Goal: Find specific page/section: Find specific page/section

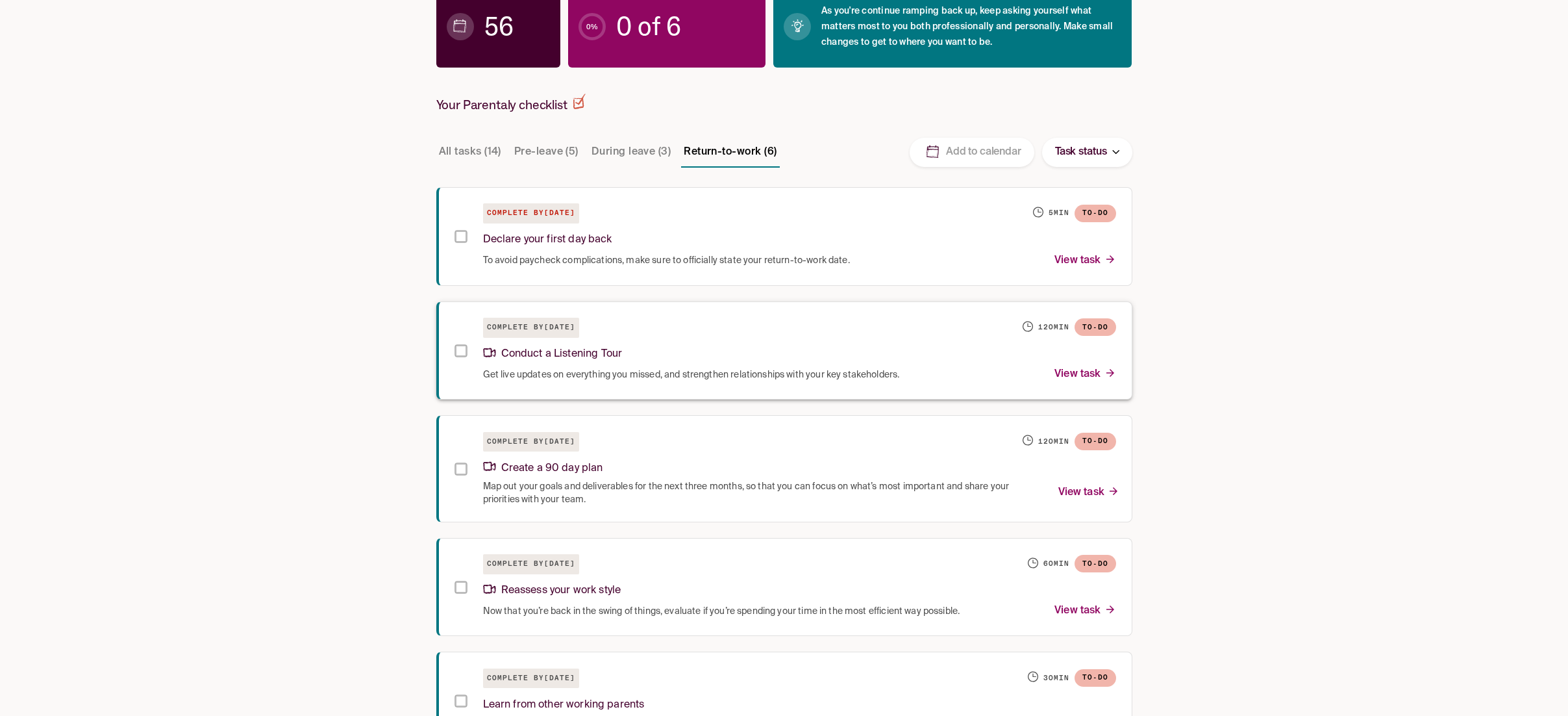
scroll to position [224, 0]
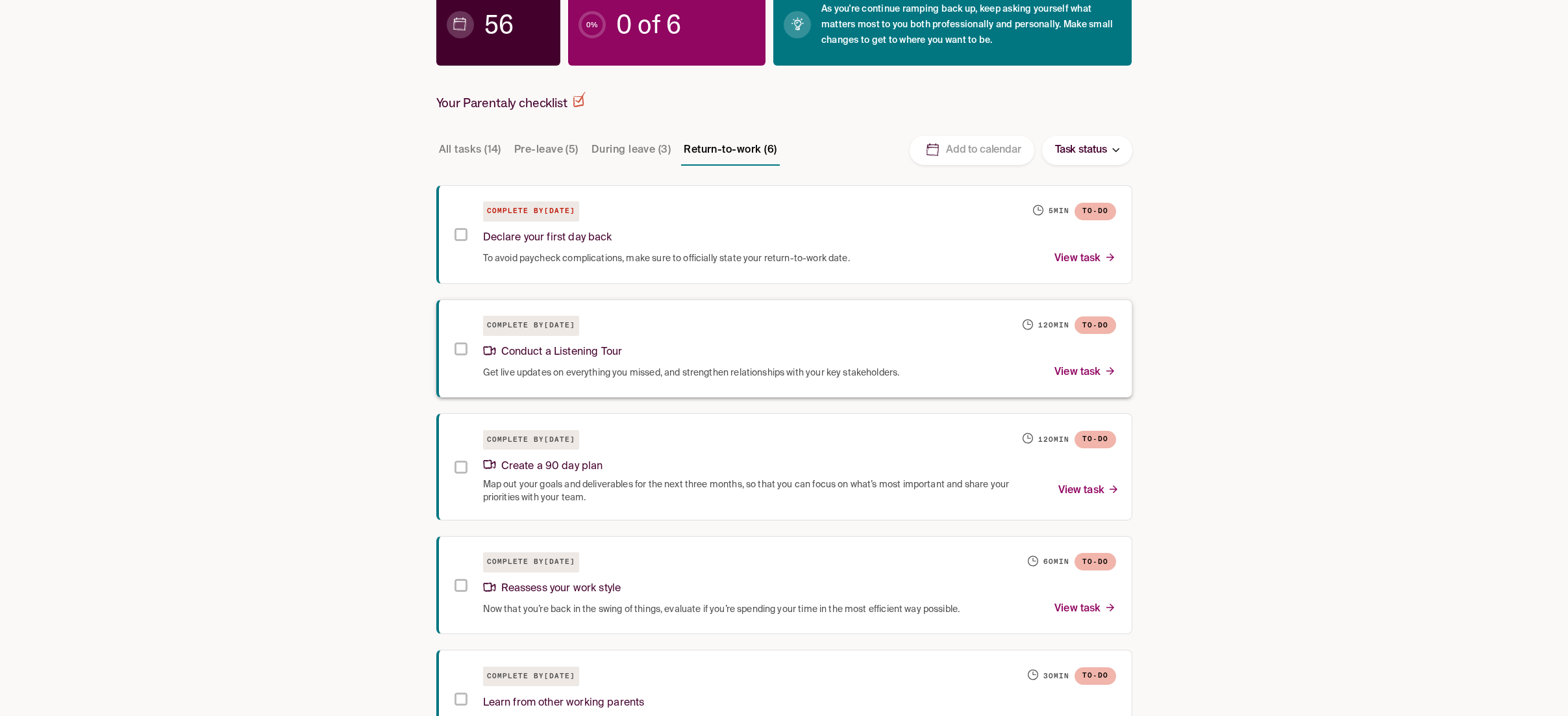
click at [604, 342] on div "Conduct a Listening Tour" at bounding box center [799, 349] width 633 height 28
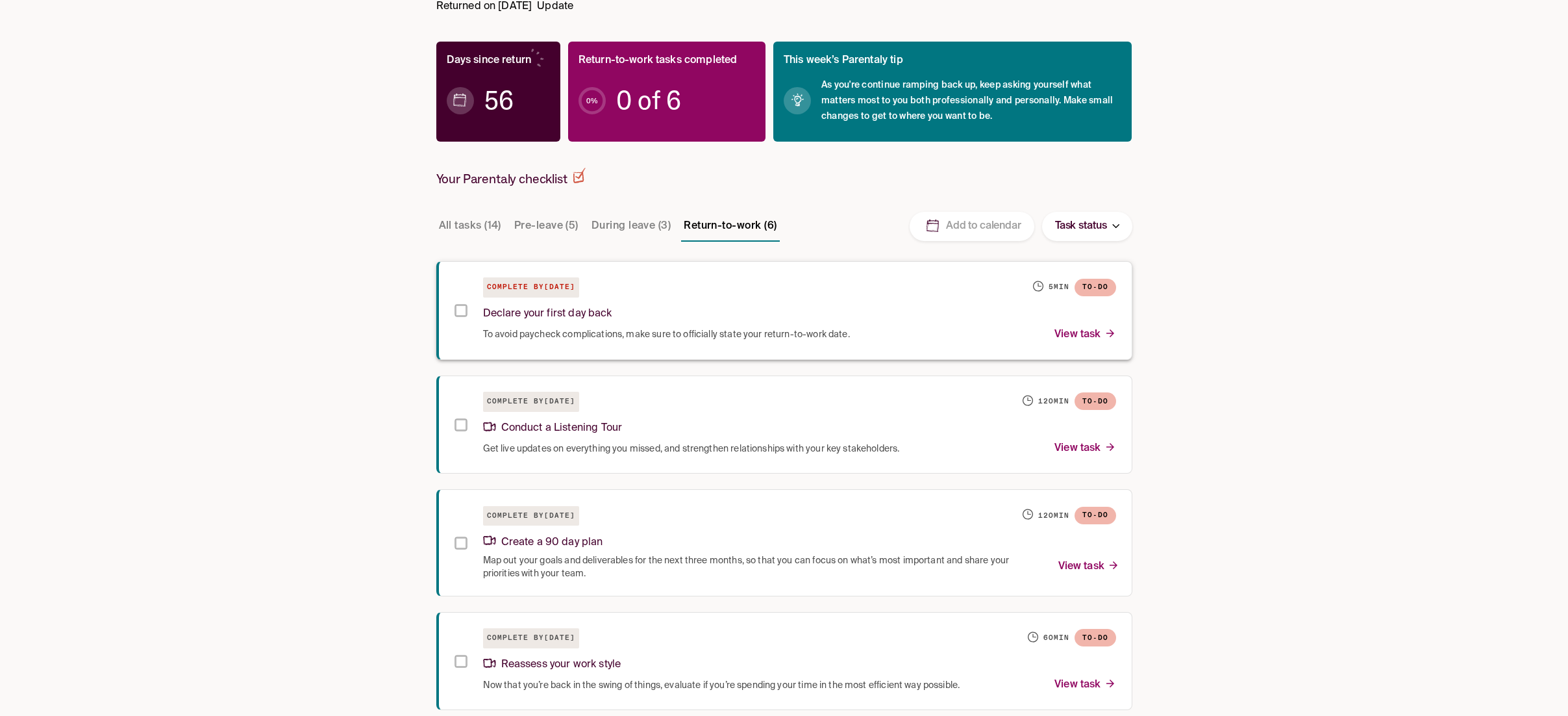
scroll to position [0, 0]
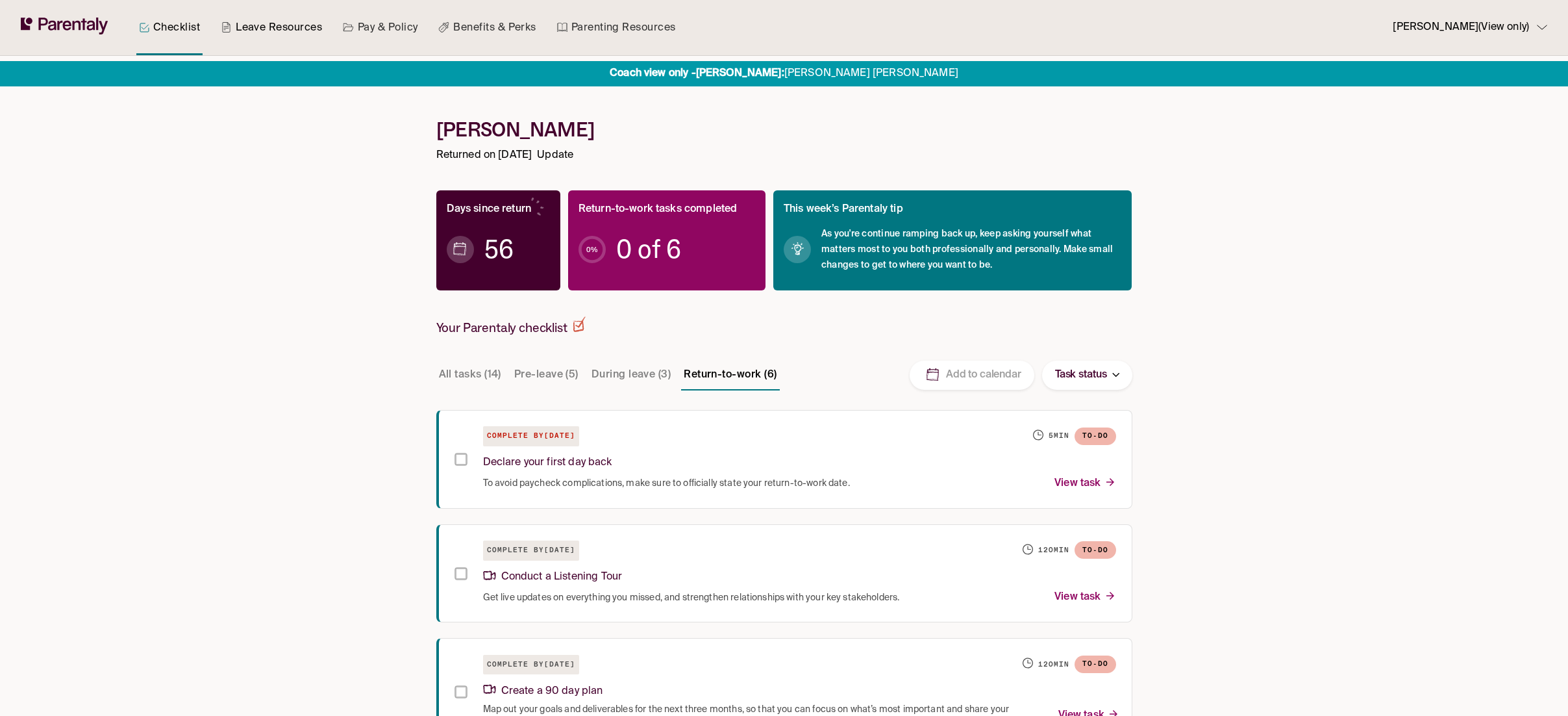
click at [284, 36] on link "Leave Resources" at bounding box center [271, 28] width 106 height 55
click at [286, 30] on link "Leave Resources" at bounding box center [271, 28] width 106 height 55
drag, startPoint x: 286, startPoint y: 30, endPoint x: 163, endPoint y: 122, distance: 153.6
click at [286, 30] on link "Leave Resources" at bounding box center [271, 28] width 106 height 55
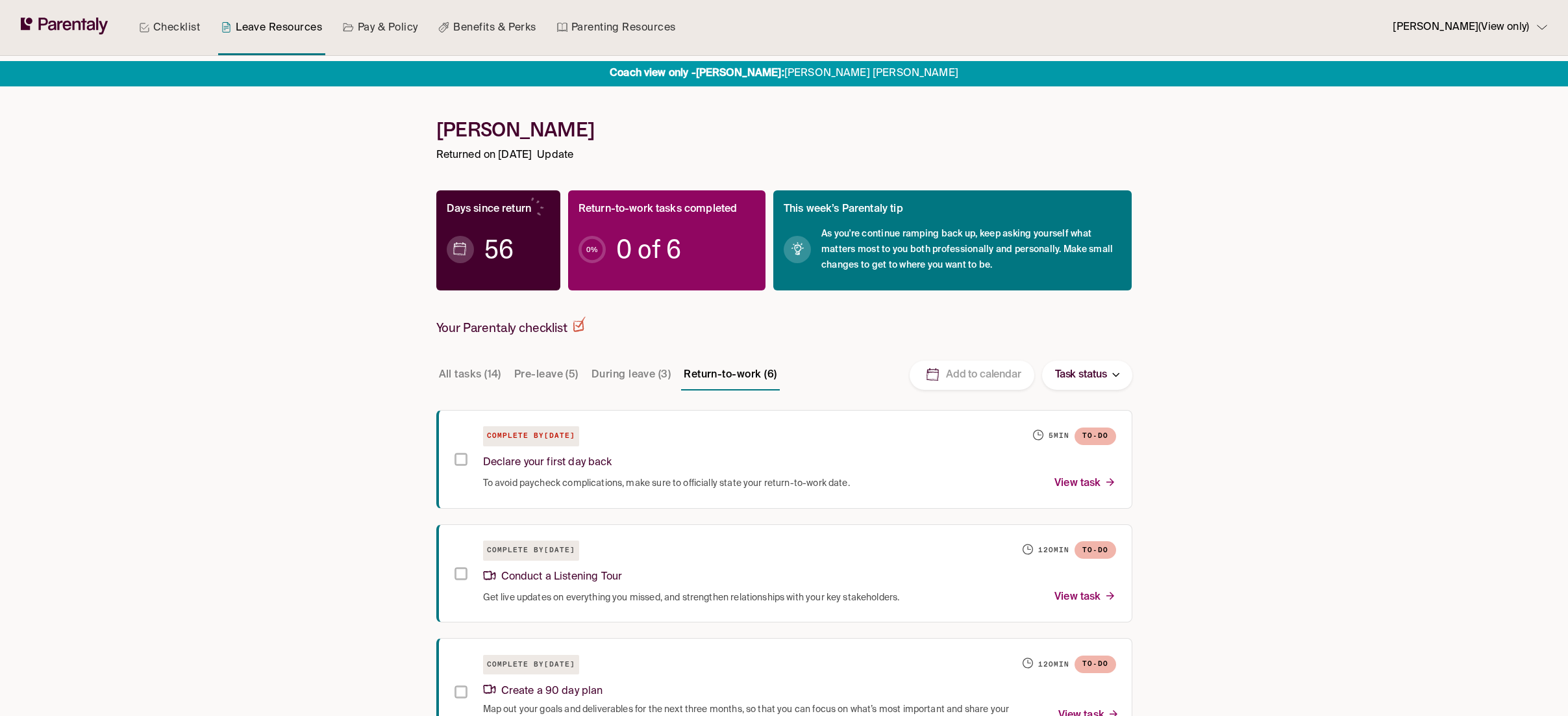
click at [290, 24] on link "Leave Resources" at bounding box center [271, 28] width 106 height 55
drag, startPoint x: 290, startPoint y: 24, endPoint x: 291, endPoint y: 32, distance: 8.1
click at [290, 24] on link "Leave Resources" at bounding box center [271, 28] width 106 height 55
click at [279, 31] on link "Leave Resources" at bounding box center [271, 28] width 106 height 55
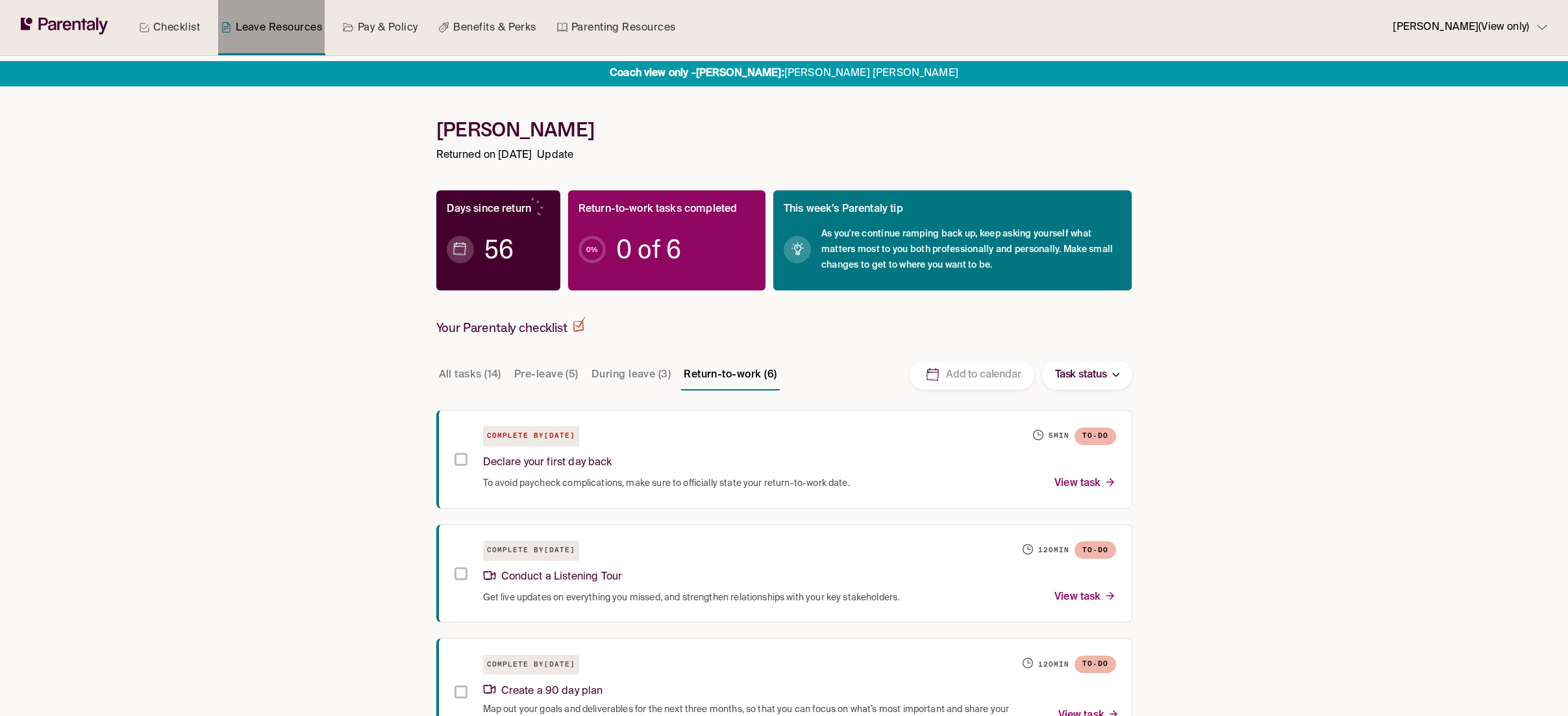
click at [260, 24] on link "Leave Resources" at bounding box center [271, 28] width 106 height 55
